Goal: Task Accomplishment & Management: Complete application form

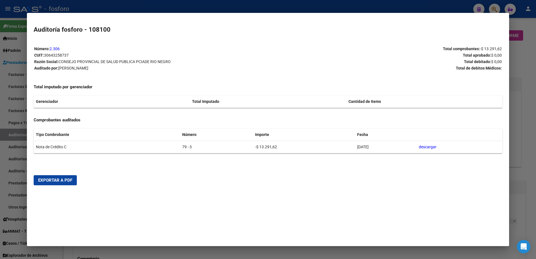
click at [12, 61] on div at bounding box center [268, 129] width 536 height 259
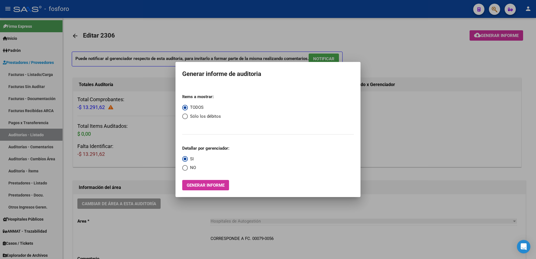
click at [431, 23] on div at bounding box center [268, 129] width 536 height 259
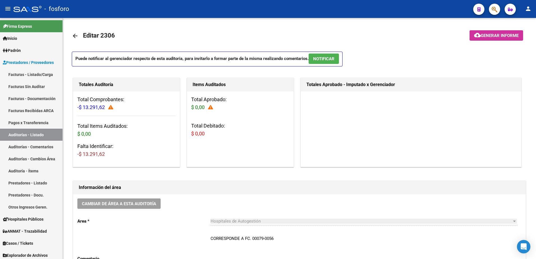
click at [498, 10] on button "button" at bounding box center [494, 9] width 11 height 11
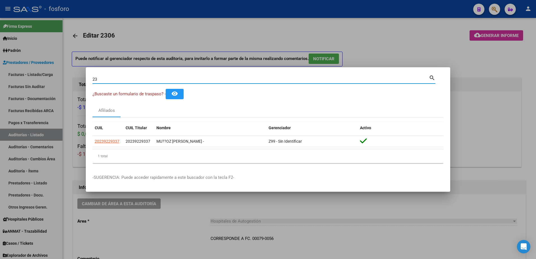
type input "2"
type input "5"
type input "22673170"
click at [21, 94] on div at bounding box center [268, 129] width 536 height 259
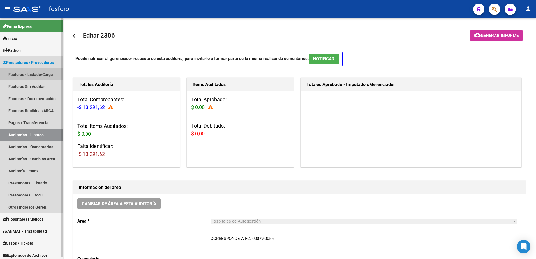
click at [33, 74] on link "Facturas - Listado/Carga" at bounding box center [31, 74] width 63 height 12
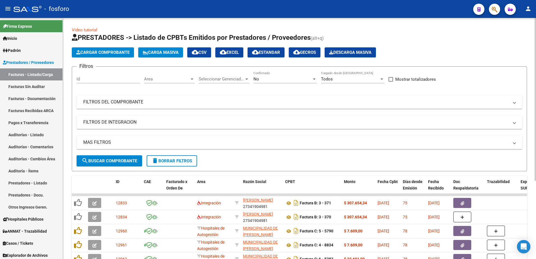
click at [192, 79] on div at bounding box center [192, 79] width 3 height 1
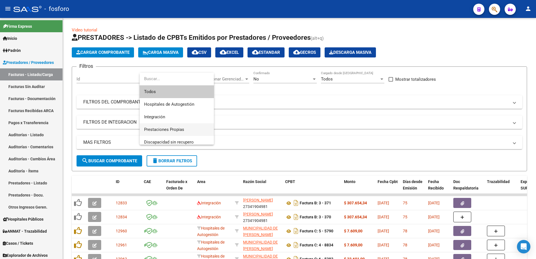
click at [162, 127] on span "Prestaciones Propias" at bounding box center [176, 129] width 65 height 13
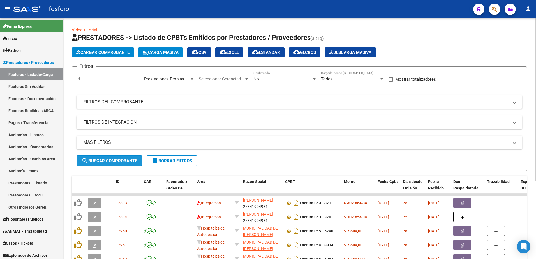
click at [128, 158] on button "search Buscar Comprobante" at bounding box center [110, 160] width 66 height 11
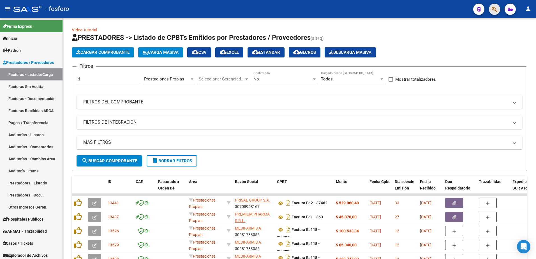
click at [492, 11] on button "button" at bounding box center [494, 9] width 11 height 11
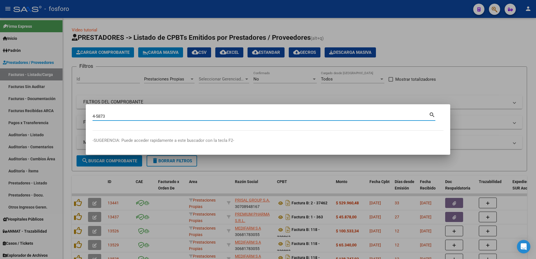
type input "4-5873"
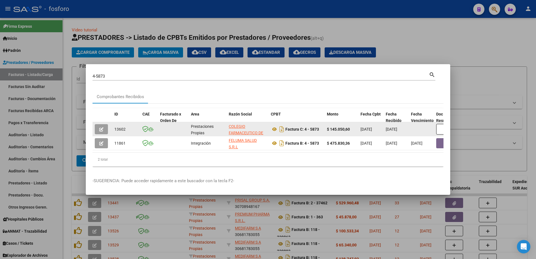
click at [103, 129] on icon "button" at bounding box center [101, 129] width 4 height 4
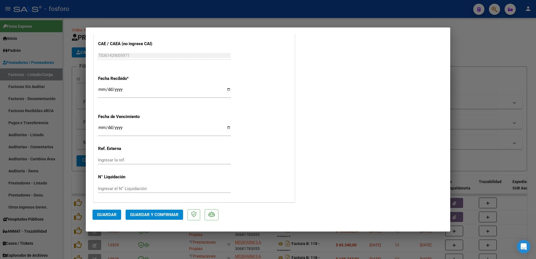
scroll to position [291, 0]
click at [101, 129] on input "Ingresar la fecha" at bounding box center [164, 129] width 133 height 9
type input "[DATE]"
click at [143, 214] on span "Guardar y Confirmar" at bounding box center [154, 214] width 49 height 5
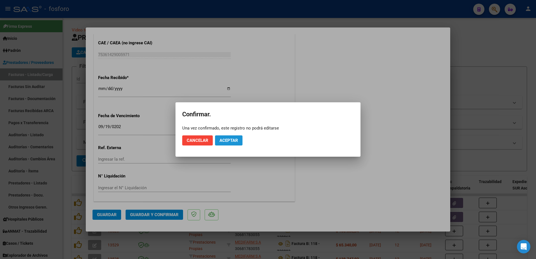
click at [222, 140] on span "Aceptar" at bounding box center [229, 140] width 19 height 5
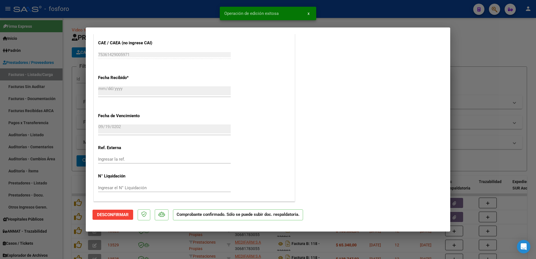
drag, startPoint x: 25, startPoint y: 124, endPoint x: 26, endPoint y: 101, distance: 23.3
click at [26, 123] on div at bounding box center [268, 129] width 536 height 259
type input "$ 0,00"
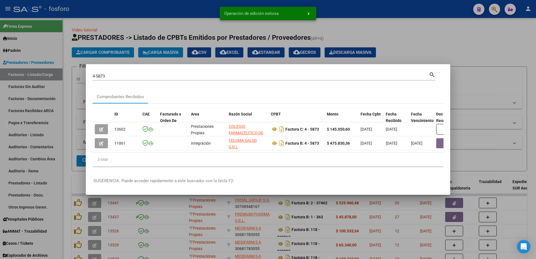
click at [24, 87] on div at bounding box center [268, 129] width 536 height 259
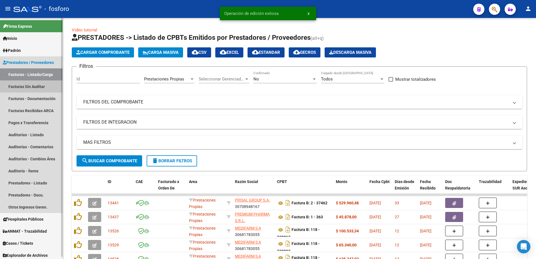
click at [24, 86] on link "Facturas Sin Auditar" at bounding box center [31, 87] width 63 height 12
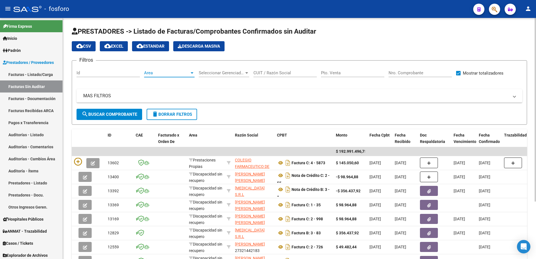
click at [193, 74] on div at bounding box center [192, 73] width 5 height 4
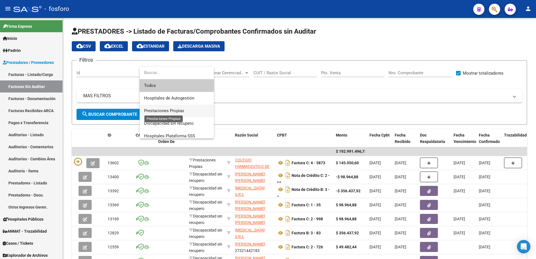
click at [180, 108] on span "Prestaciones Propias" at bounding box center [164, 110] width 40 height 5
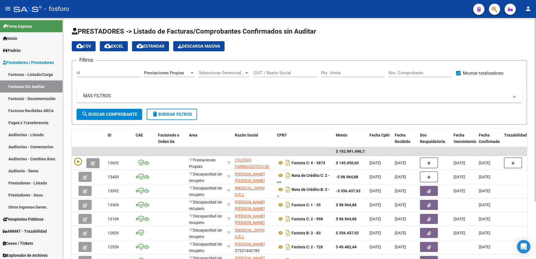
click at [102, 108] on div "MAS FILTROS Comprobante Tipo Comprobante Tipo Fecha inicio – Fecha fin Fec. Com…" at bounding box center [300, 99] width 446 height 20
click at [102, 113] on span "search Buscar Comprobante" at bounding box center [110, 114] width 56 height 5
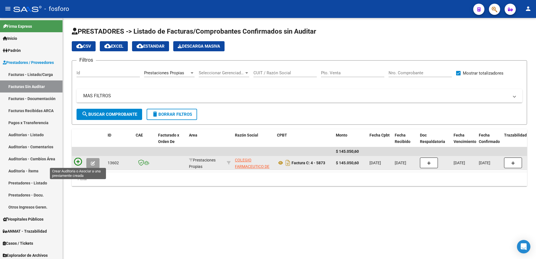
click at [79, 163] on icon at bounding box center [78, 162] width 8 height 8
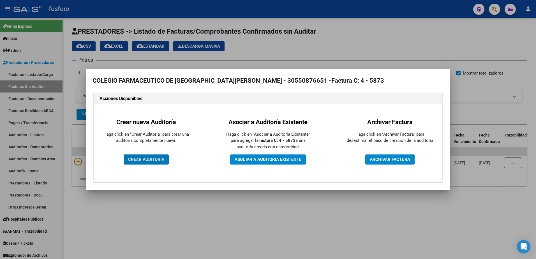
click at [150, 158] on span "CREAR AUDITORIA" at bounding box center [146, 159] width 36 height 5
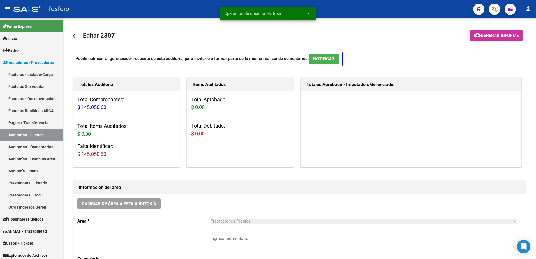
scroll to position [112, 0]
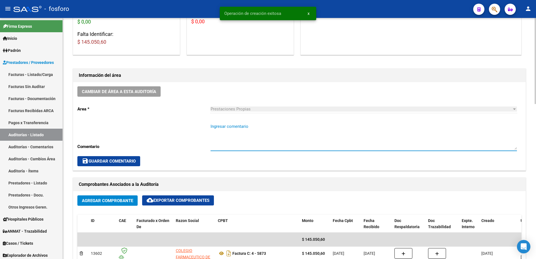
click at [230, 130] on textarea "Ingresar comentario" at bounding box center [364, 136] width 307 height 26
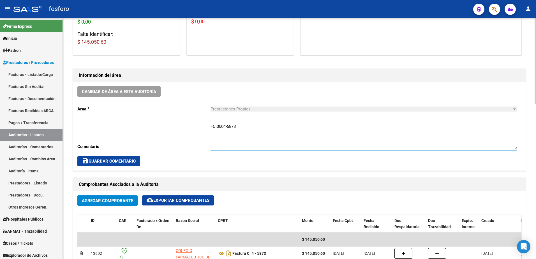
type textarea "FC.0004-5873"
click at [131, 166] on div "Cambiar de área a esta auditoría Area * Prestaciones Propias Seleccionar area C…" at bounding box center [299, 126] width 453 height 88
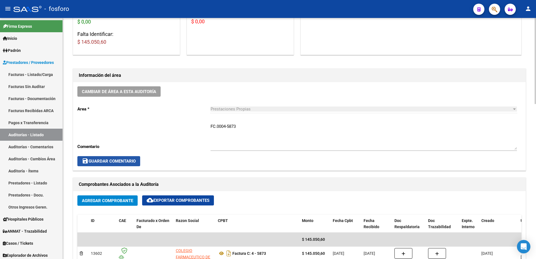
click at [131, 163] on span "save Guardar Comentario" at bounding box center [109, 161] width 54 height 5
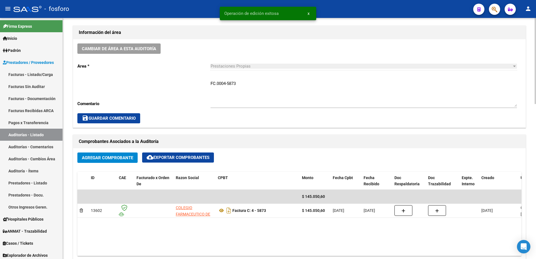
scroll to position [281, 0]
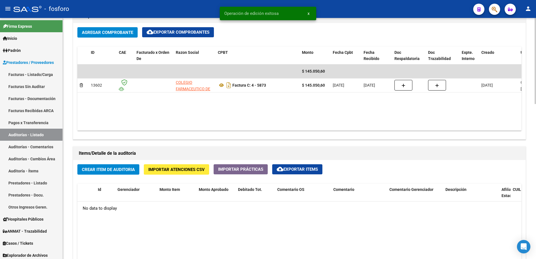
click at [123, 170] on span "Crear Item de Auditoria" at bounding box center [108, 169] width 53 height 5
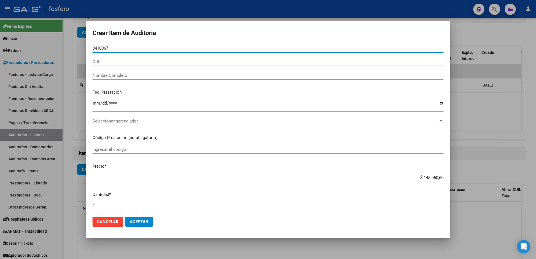
type input "34100678"
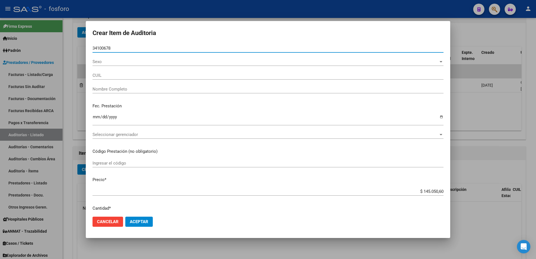
type input "27341006789"
type input "[PERSON_NAME] [PERSON_NAME] -"
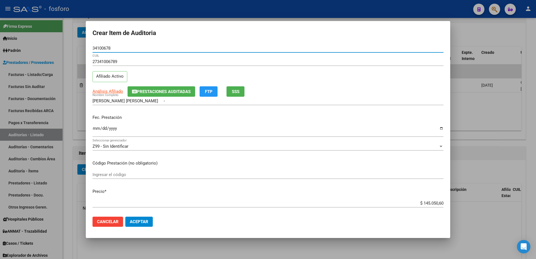
type input "34100678"
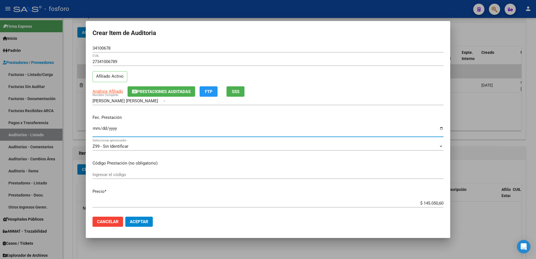
click at [94, 128] on input "Ingresar la fecha" at bounding box center [268, 130] width 351 height 9
type input "[DATE]"
click at [111, 177] on input "Ingresar el código" at bounding box center [268, 174] width 351 height 5
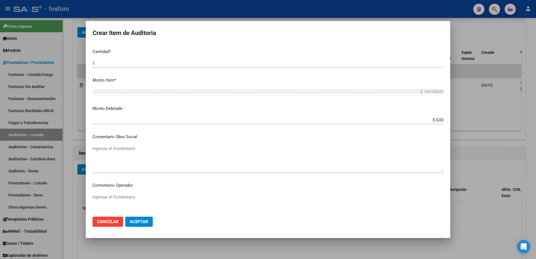
scroll to position [224, 0]
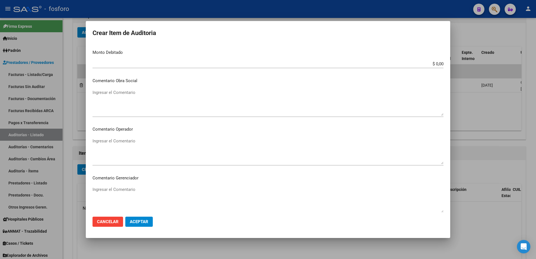
type input "MEDICACION 40% COBERTURA-DEMAS AFILIADOS Y DETALLE EN ADJUNTO."
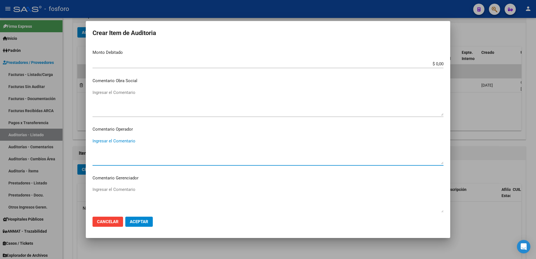
click at [105, 143] on textarea "Ingresar el Comentario" at bounding box center [268, 151] width 351 height 26
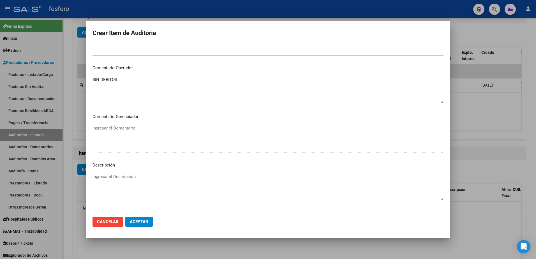
scroll to position [309, 0]
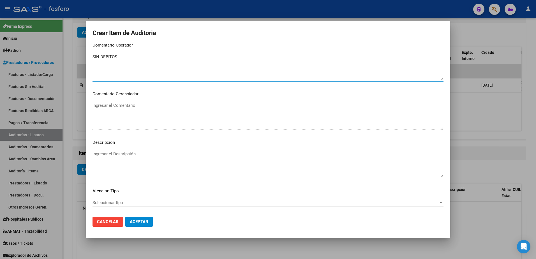
type textarea "SIN DEBITOS"
click at [122, 201] on span "Seleccionar tipo" at bounding box center [266, 202] width 346 height 5
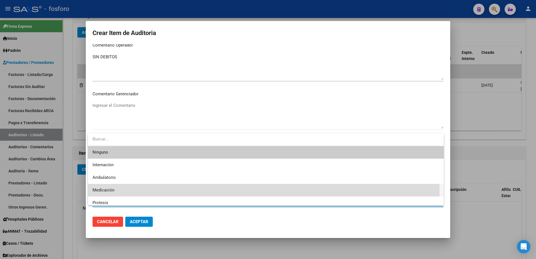
click at [116, 189] on span "Medicación" at bounding box center [266, 190] width 347 height 13
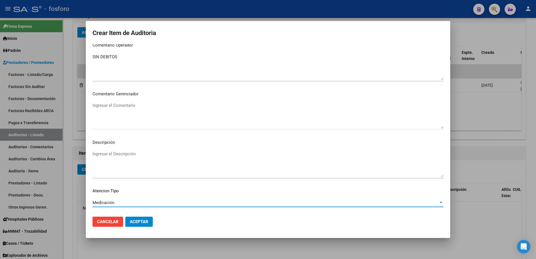
scroll to position [337, 0]
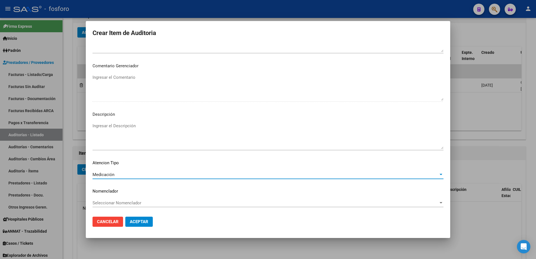
click at [140, 220] on span "Aceptar" at bounding box center [139, 221] width 19 height 5
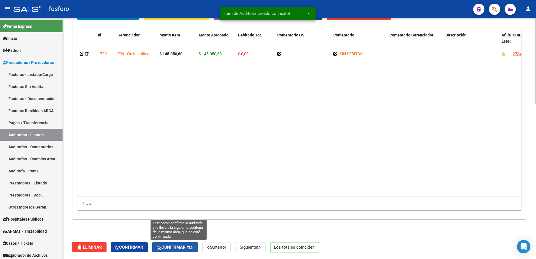
click at [189, 246] on span "Confirmar y" at bounding box center [175, 247] width 37 height 5
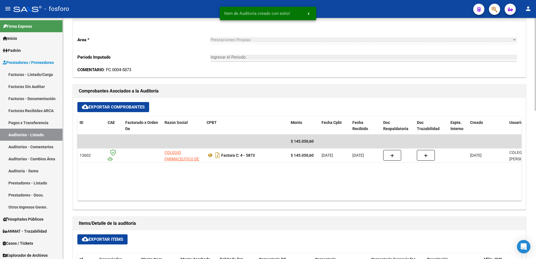
type input "202509"
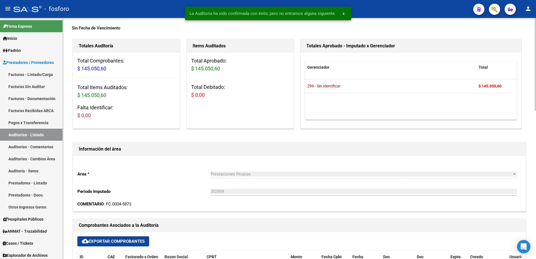
scroll to position [0, 0]
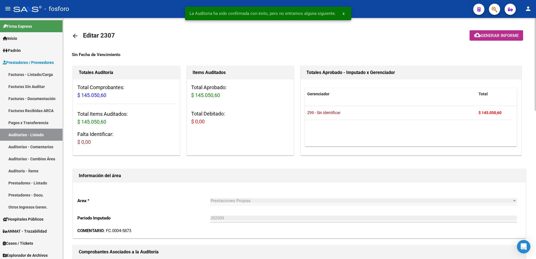
click at [481, 35] on span "Generar informe" at bounding box center [500, 35] width 38 height 5
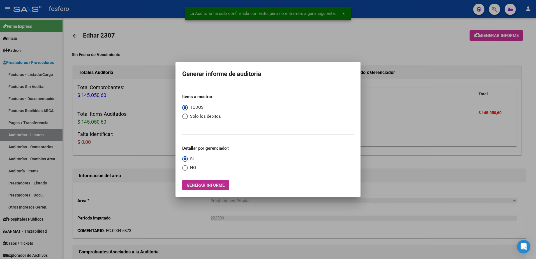
click at [203, 184] on span "Generar informe" at bounding box center [206, 185] width 38 height 5
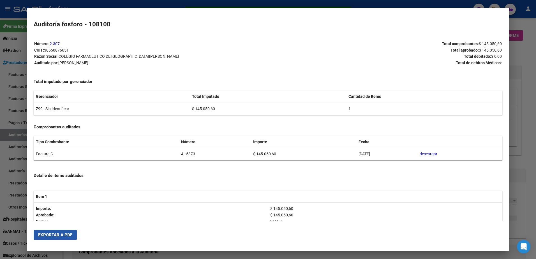
drag, startPoint x: 53, startPoint y: 232, endPoint x: 60, endPoint y: 232, distance: 7.6
click at [53, 233] on button "Exportar a PDF" at bounding box center [55, 235] width 43 height 10
click at [8, 65] on div at bounding box center [268, 129] width 536 height 259
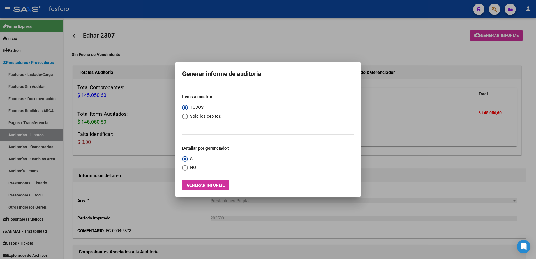
click at [34, 85] on div at bounding box center [268, 129] width 536 height 259
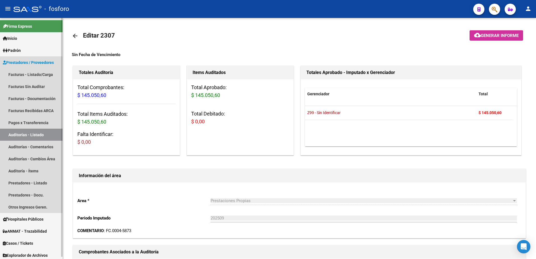
click at [35, 63] on span "Prestadores / Proveedores" at bounding box center [28, 62] width 51 height 6
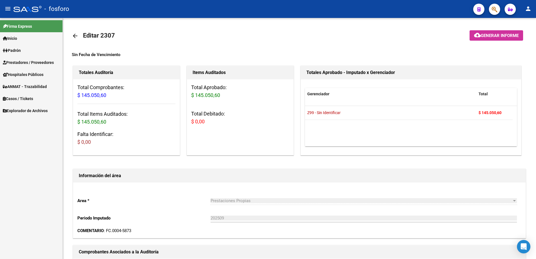
click at [35, 63] on span "Prestadores / Proveedores" at bounding box center [28, 62] width 51 height 6
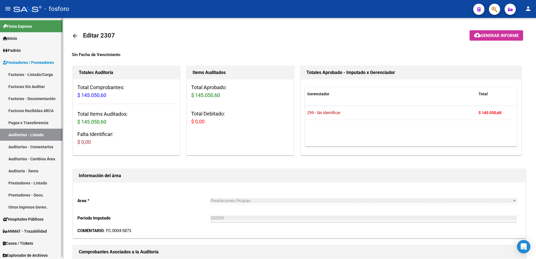
click at [40, 72] on link "Facturas - Listado/Carga" at bounding box center [31, 74] width 63 height 12
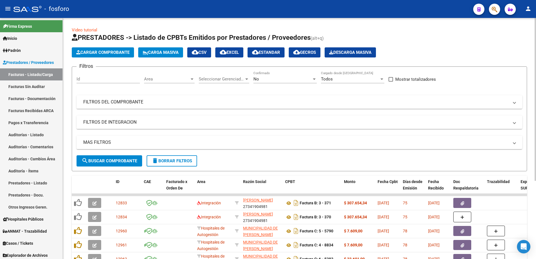
click at [193, 78] on div at bounding box center [192, 79] width 5 height 4
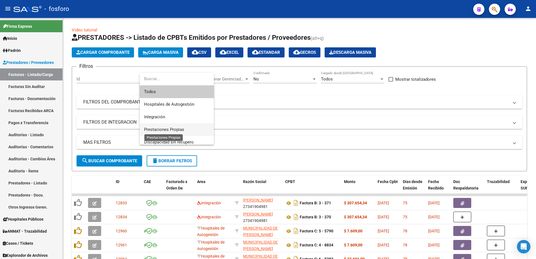
click at [172, 130] on span "Prestaciones Propias" at bounding box center [164, 129] width 40 height 5
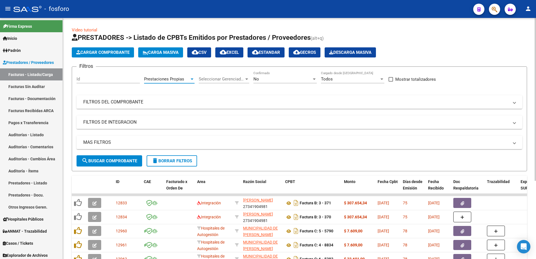
click at [127, 163] on span "search Buscar Comprobante" at bounding box center [110, 160] width 56 height 5
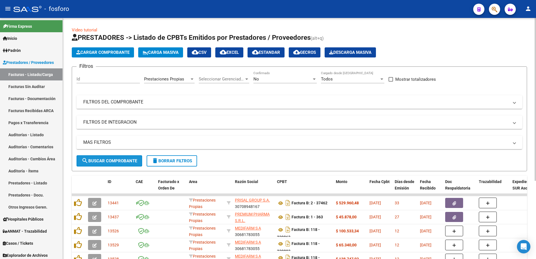
click at [102, 160] on span "search Buscar Comprobante" at bounding box center [110, 160] width 56 height 5
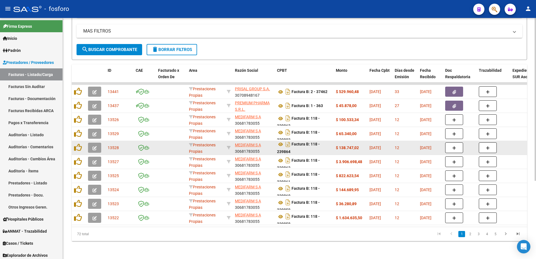
scroll to position [4, 0]
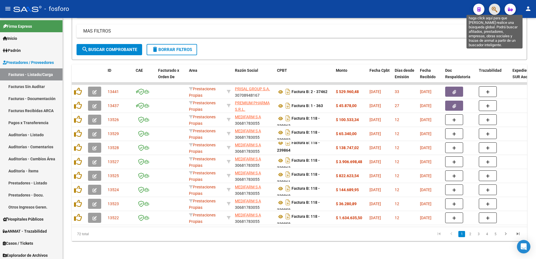
click at [497, 7] on icon "button" at bounding box center [495, 9] width 6 height 6
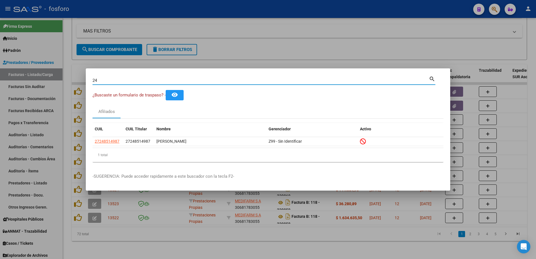
type input "2"
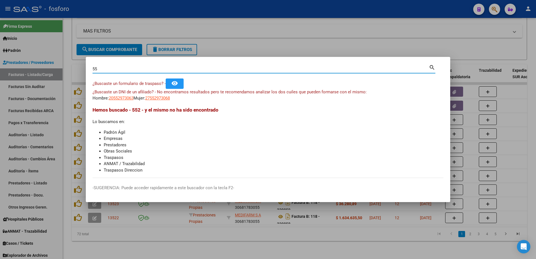
type input "5"
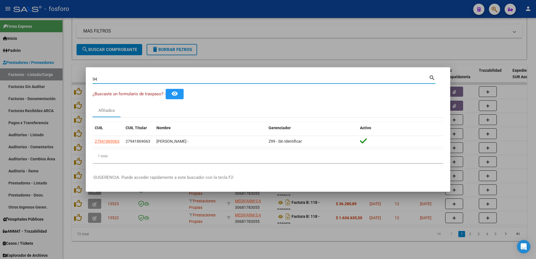
type input "9"
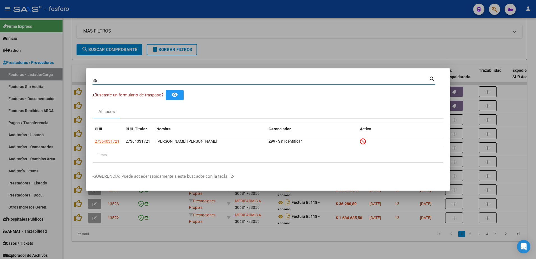
type input "3"
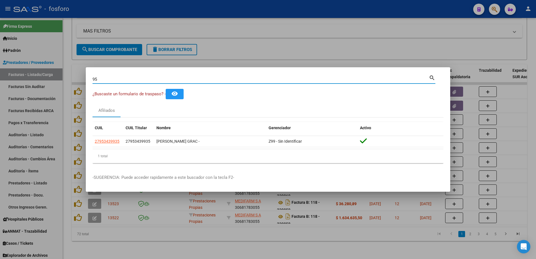
type input "9"
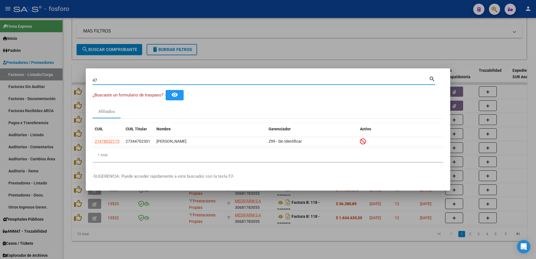
type input "4"
type input "1"
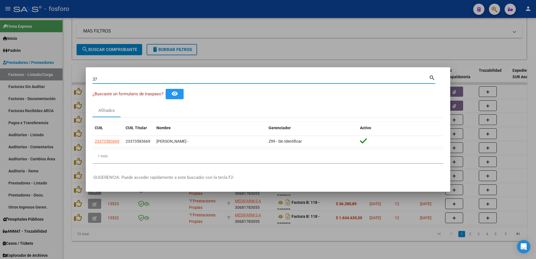
type input "3"
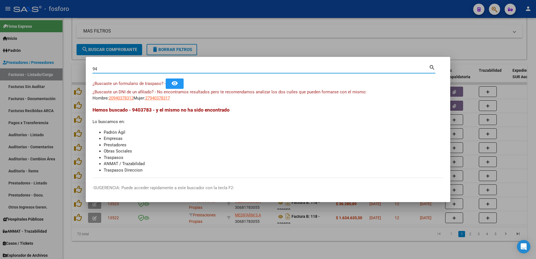
type input "9"
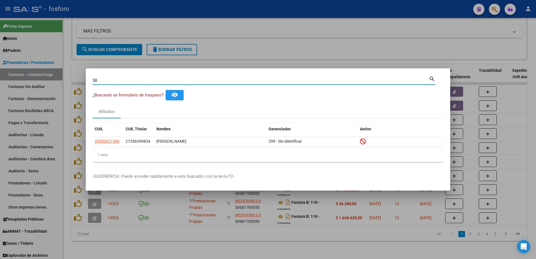
type input "5"
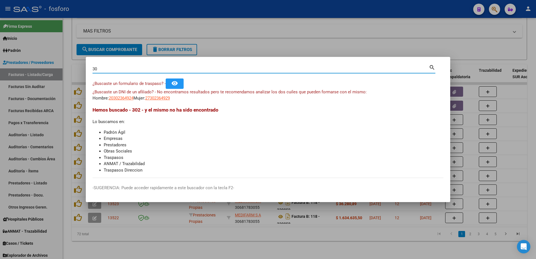
type input "3"
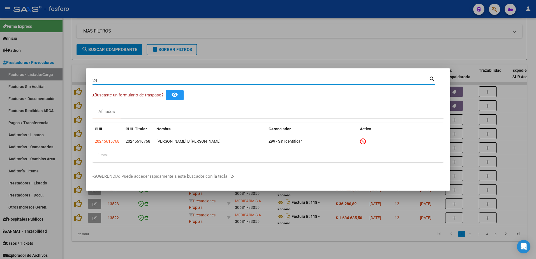
type input "2"
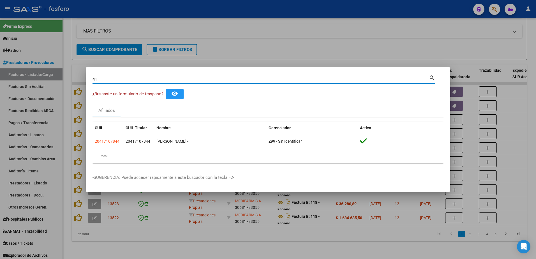
type input "4"
type input "1"
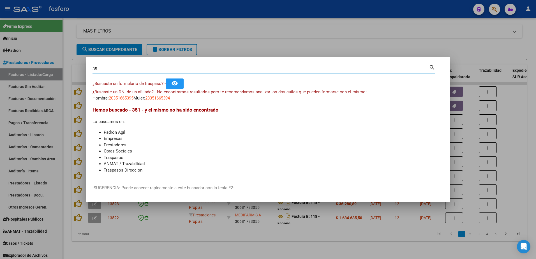
type input "3"
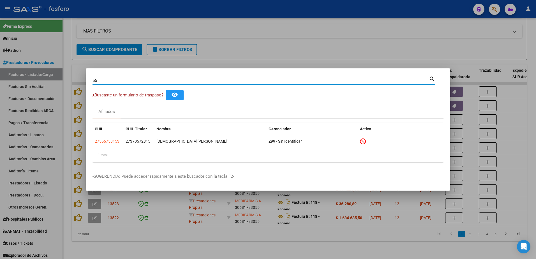
type input "5"
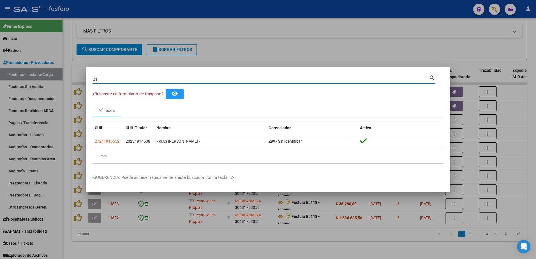
type input "2"
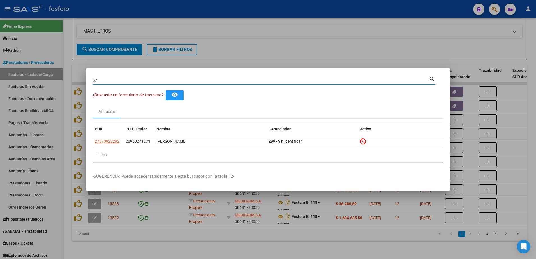
type input "5"
type input "4"
type input "9"
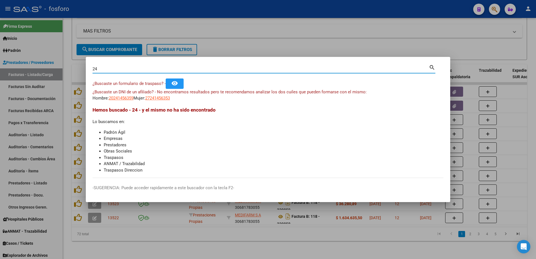
type input "2"
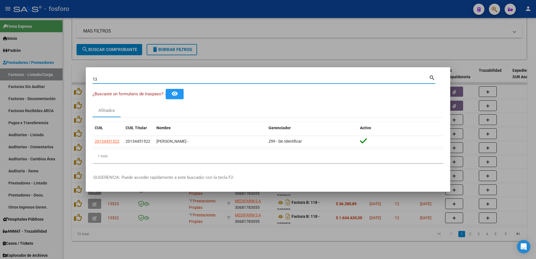
type input "1"
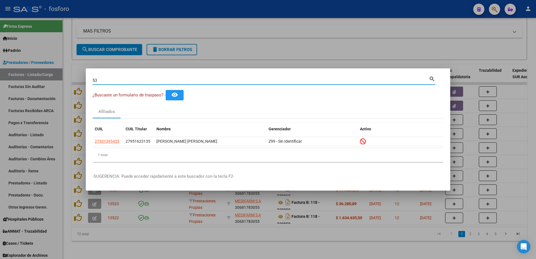
type input "5"
type input "4"
type input "9"
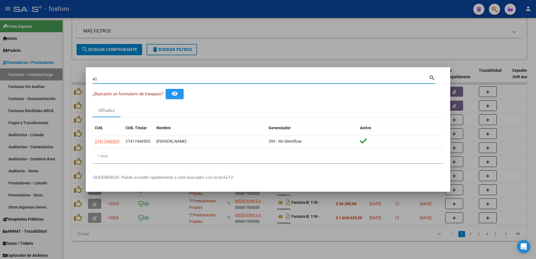
type input "4"
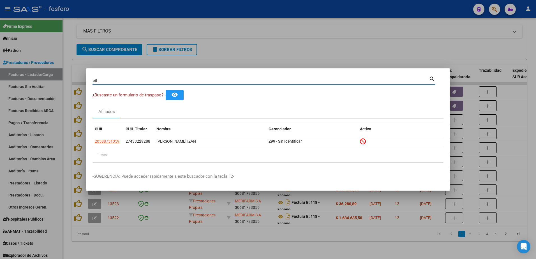
type input "5"
type input "2"
type input "41005272"
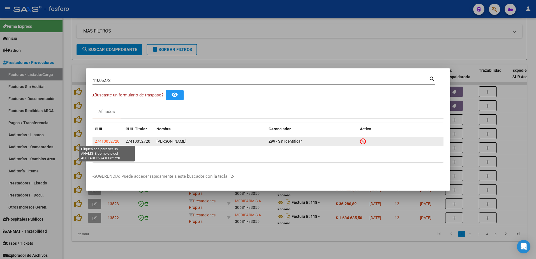
click at [111, 140] on span "27410052720" at bounding box center [107, 141] width 25 height 4
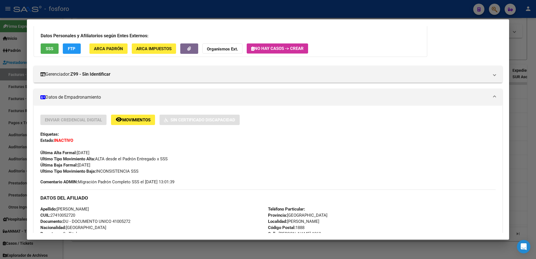
scroll to position [0, 0]
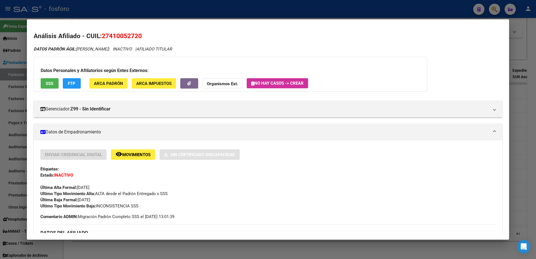
click at [15, 79] on div at bounding box center [268, 129] width 536 height 259
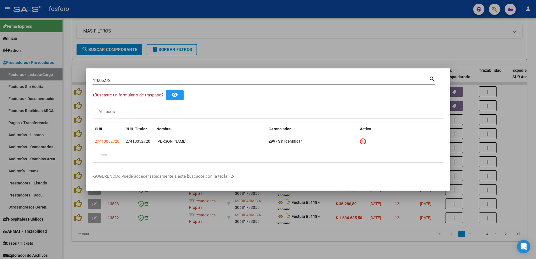
click at [20, 62] on div at bounding box center [268, 129] width 536 height 259
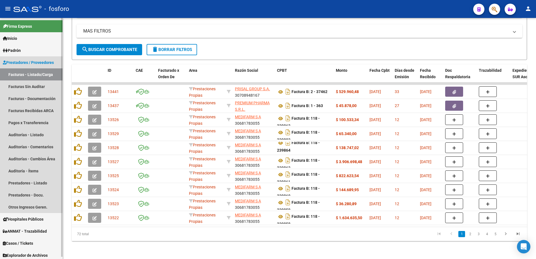
click at [27, 66] on link "Prestadores / Proveedores" at bounding box center [31, 62] width 63 height 12
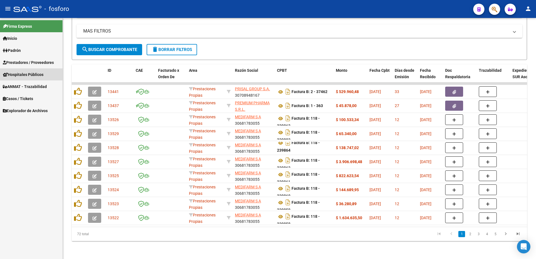
click at [29, 73] on span "Hospitales Públicos" at bounding box center [23, 75] width 41 height 6
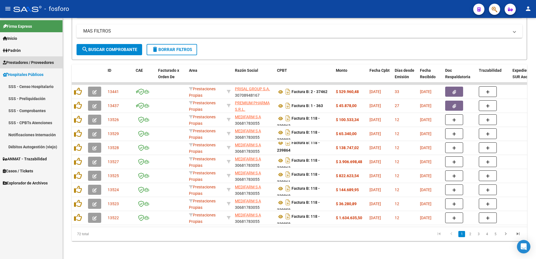
click at [34, 63] on span "Prestadores / Proveedores" at bounding box center [28, 62] width 51 height 6
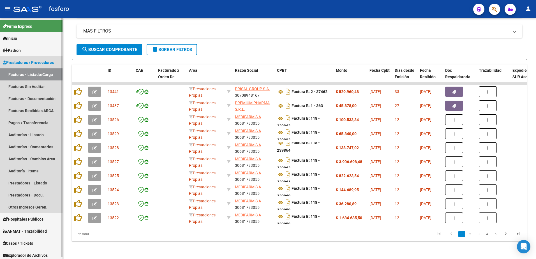
click at [35, 70] on link "Facturas - Listado/Carga" at bounding box center [31, 74] width 63 height 12
click at [36, 75] on link "Facturas - Listado/Carga" at bounding box center [31, 74] width 63 height 12
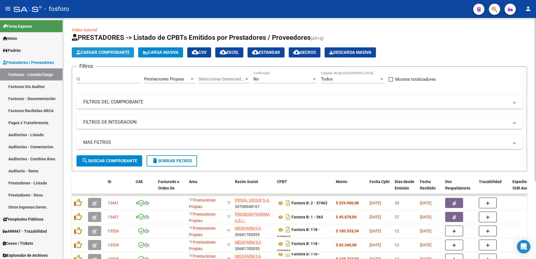
click at [115, 54] on span "Cargar Comprobante" at bounding box center [102, 52] width 53 height 5
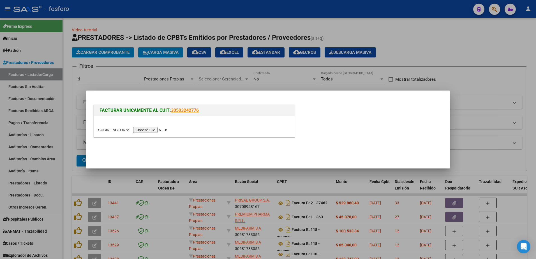
click at [144, 128] on input "file" at bounding box center [133, 130] width 71 height 6
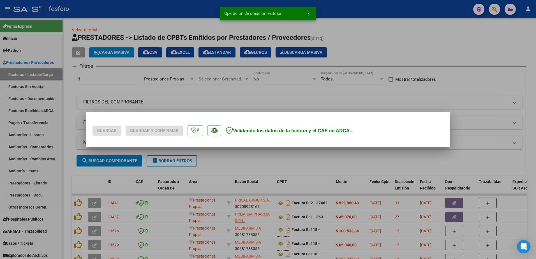
click at [105, 59] on div "Guardar Guardar y Confirmar Validando los datos de la factura y el CAE en ARCA.…" at bounding box center [268, 129] width 536 height 259
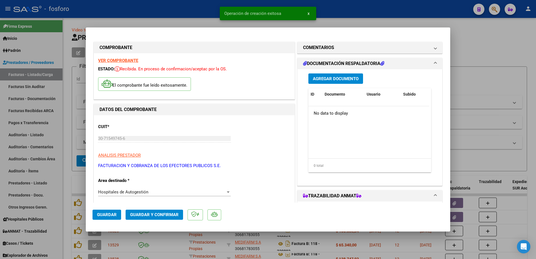
click at [120, 61] on strong "VER COMPROBANTE" at bounding box center [118, 60] width 40 height 5
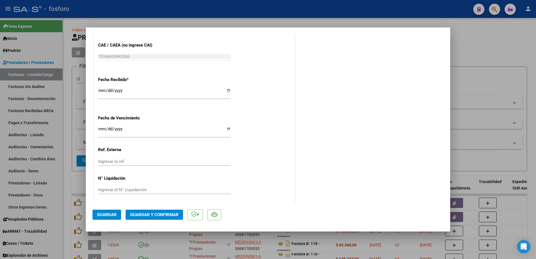
scroll to position [312, 0]
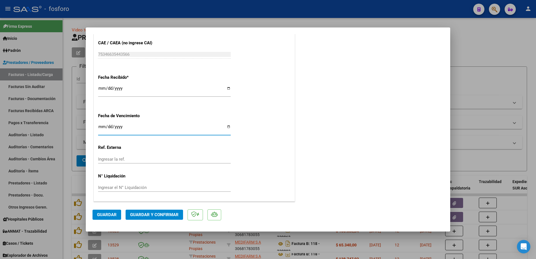
click at [99, 128] on input "Ingresar la fecha" at bounding box center [164, 129] width 133 height 9
type input "[DATE]"
click at [140, 211] on button "Guardar y Confirmar" at bounding box center [155, 215] width 58 height 10
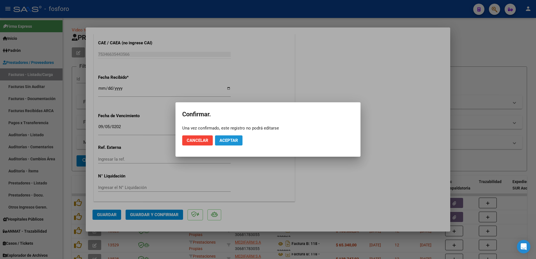
click at [225, 145] on button "Aceptar" at bounding box center [228, 140] width 27 height 10
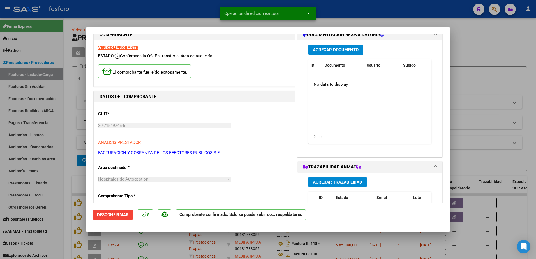
scroll to position [0, 0]
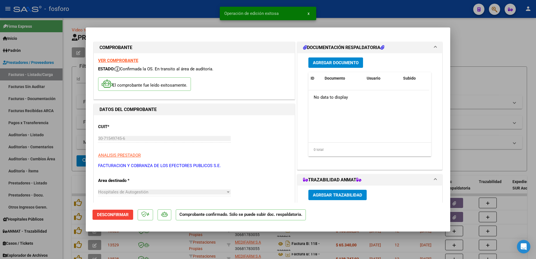
click at [344, 64] on span "Agregar Documento" at bounding box center [336, 62] width 46 height 5
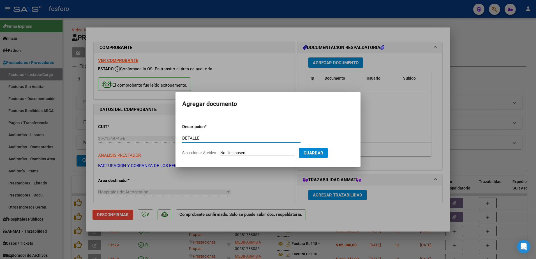
type input "DETALLE"
click at [251, 152] on input "Seleccionar Archivo" at bounding box center [257, 153] width 74 height 5
type input "C:\fakepath\DETALLE FC 84710.pdf"
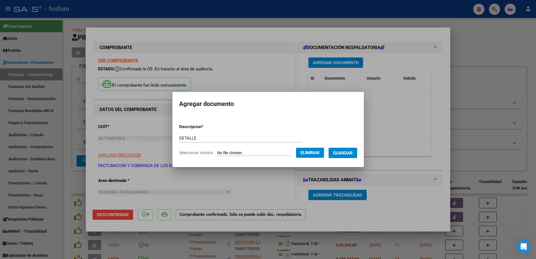
click at [342, 153] on span "Guardar" at bounding box center [343, 153] width 20 height 5
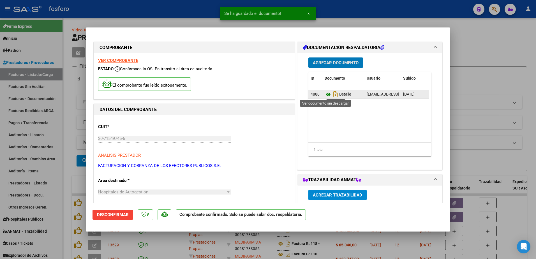
click at [326, 94] on icon at bounding box center [328, 94] width 7 height 7
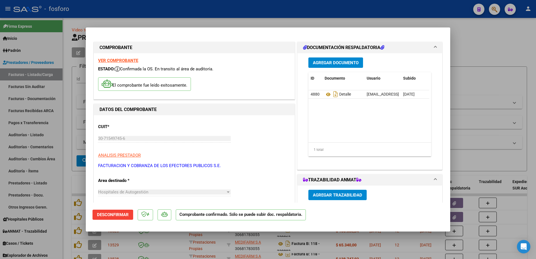
click at [52, 101] on div at bounding box center [268, 129] width 536 height 259
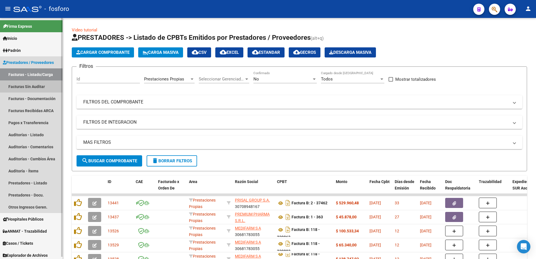
click at [52, 86] on link "Facturas Sin Auditar" at bounding box center [31, 87] width 63 height 12
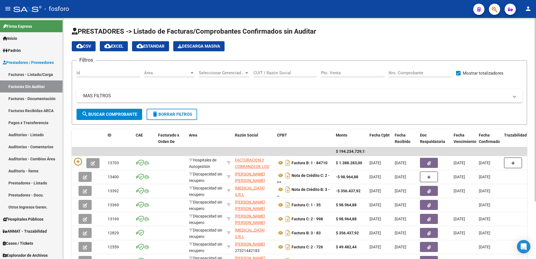
click at [193, 72] on div at bounding box center [192, 72] width 3 height 1
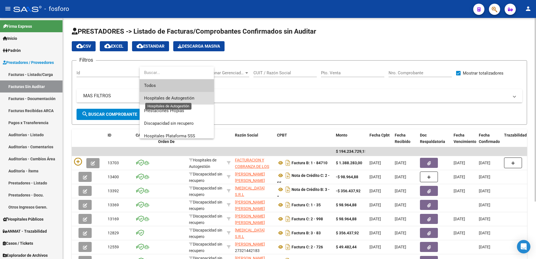
drag, startPoint x: 187, startPoint y: 98, endPoint x: 181, endPoint y: 98, distance: 6.2
click at [186, 98] on span "Hospitales de Autogestión" at bounding box center [169, 98] width 50 height 5
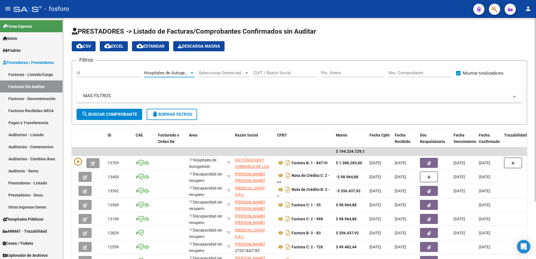
click at [119, 118] on button "search Buscar Comprobante" at bounding box center [110, 114] width 66 height 11
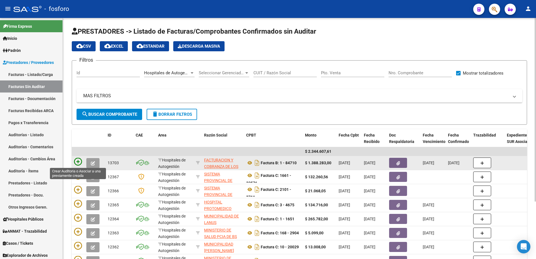
click at [77, 161] on icon at bounding box center [78, 162] width 8 height 8
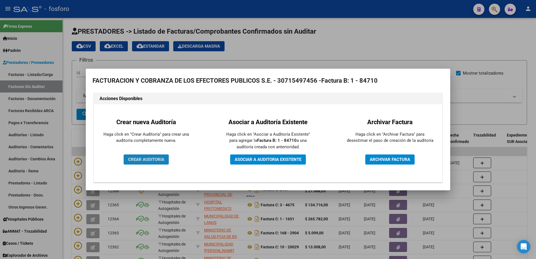
click at [143, 157] on button "CREAR AUDITORIA" at bounding box center [146, 160] width 45 height 10
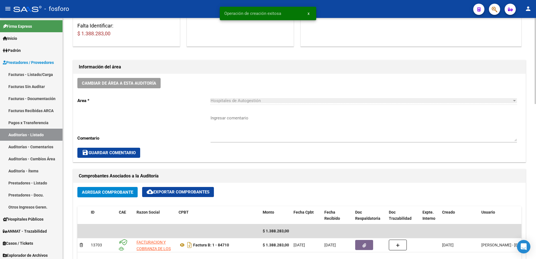
scroll to position [140, 0]
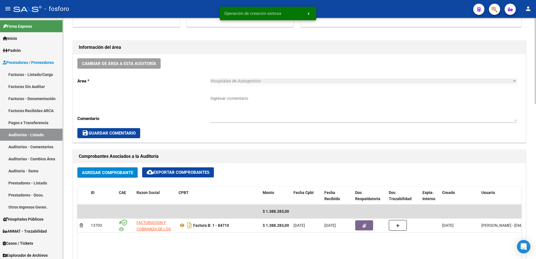
click at [222, 96] on textarea "Ingresar comentario" at bounding box center [364, 108] width 307 height 26
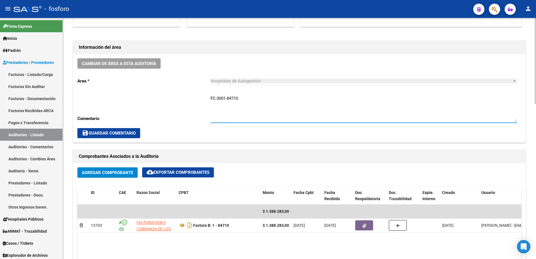
type textarea "FC.0001-84710"
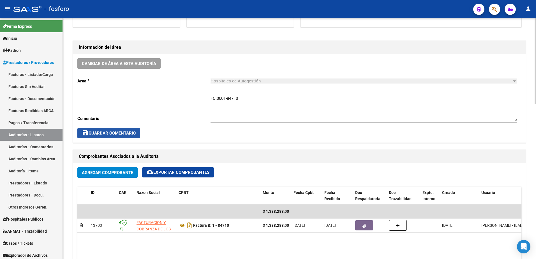
click at [110, 133] on span "save Guardar Comentario" at bounding box center [109, 133] width 54 height 5
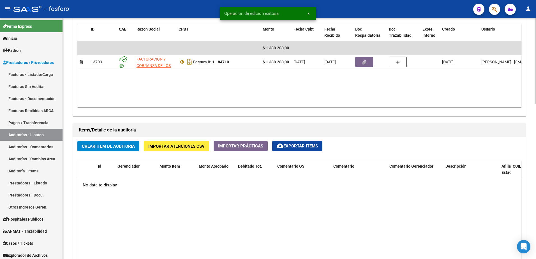
scroll to position [309, 0]
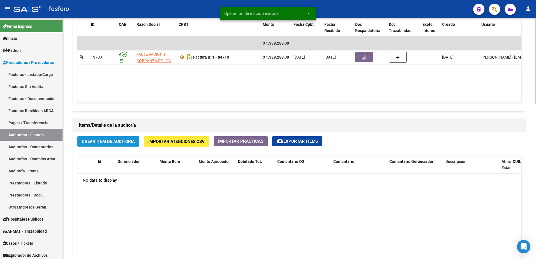
click at [106, 143] on span "Crear Item de Auditoria" at bounding box center [108, 141] width 53 height 5
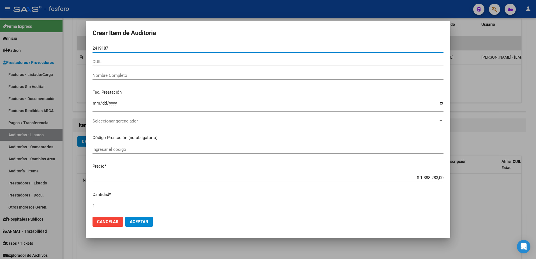
type input "24191872"
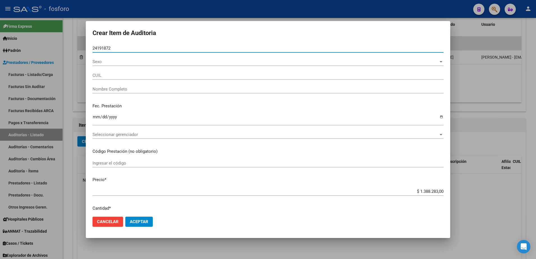
type input "27241918721"
type input "[PERSON_NAME]"
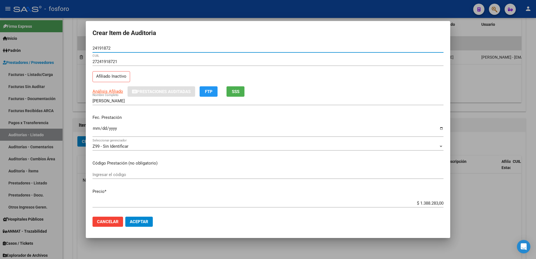
type input "24191872"
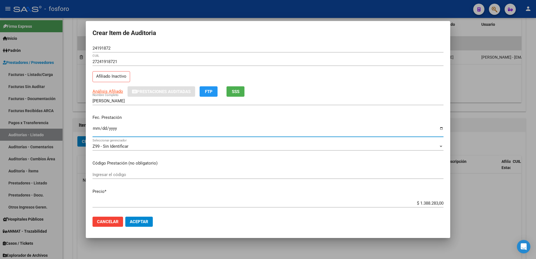
click at [96, 128] on input "Ingresar la fecha" at bounding box center [268, 130] width 351 height 9
type input "[DATE]"
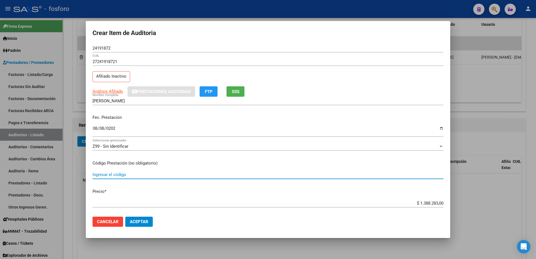
click at [111, 173] on input "Ingresar el código" at bounding box center [268, 174] width 351 height 5
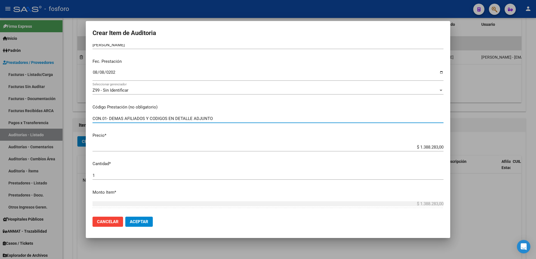
scroll to position [168, 0]
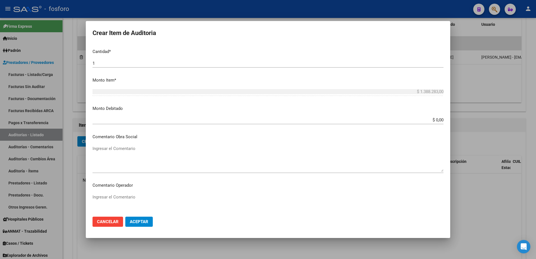
type input "CON.01- DEMAS AFILIADOS Y CODIGOS EN DETALLE ADJUNTO"
click at [439, 120] on input "$ 0,00" at bounding box center [268, 120] width 351 height 5
type input "$ 587.243,00"
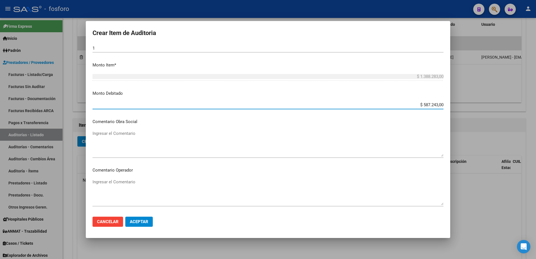
scroll to position [196, 0]
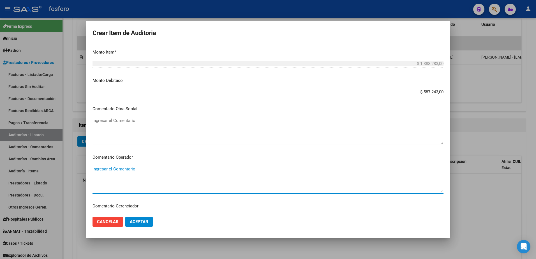
click at [101, 168] on textarea "Ingresar el Comentario" at bounding box center [268, 179] width 351 height 26
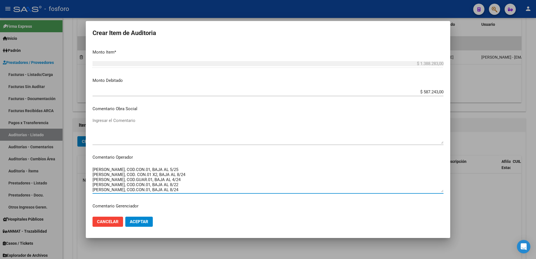
scroll to position [10, 0]
type textarea "SE DEBITAN LAS SIGUIENTES PRESTACIONES: [PERSON_NAME], COD.CON.01, BAJA AL 5/25…"
